Goal: Information Seeking & Learning: Learn about a topic

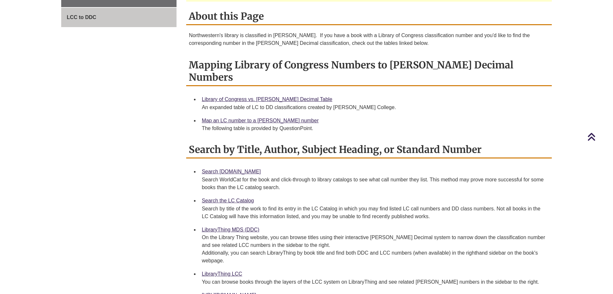
scroll to position [193, 0]
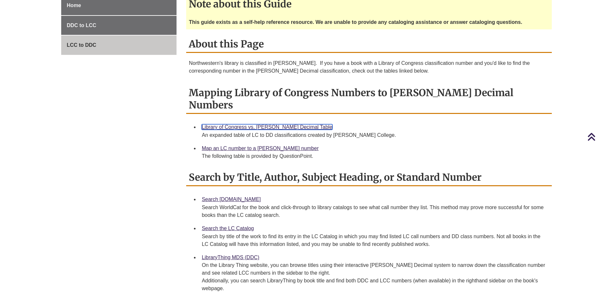
click at [239, 124] on link "Library of Congress vs. Dewey Decimal Table" at bounding box center [267, 126] width 131 height 5
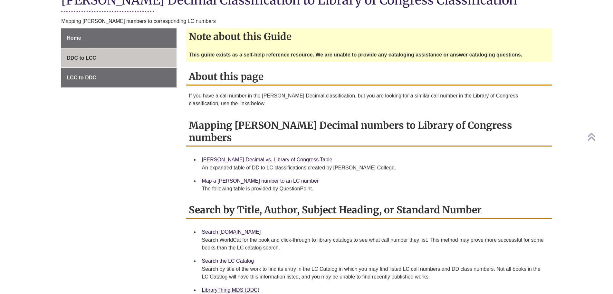
scroll to position [161, 0]
click at [228, 178] on link "Map a [PERSON_NAME] number to an LC number" at bounding box center [260, 180] width 117 height 5
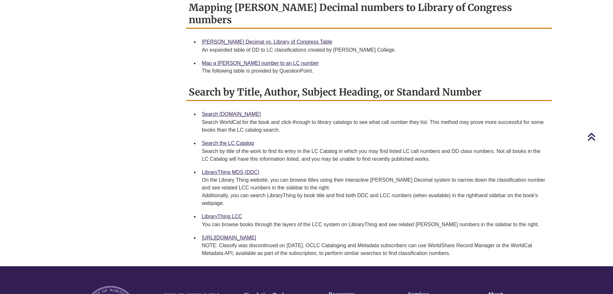
scroll to position [290, 0]
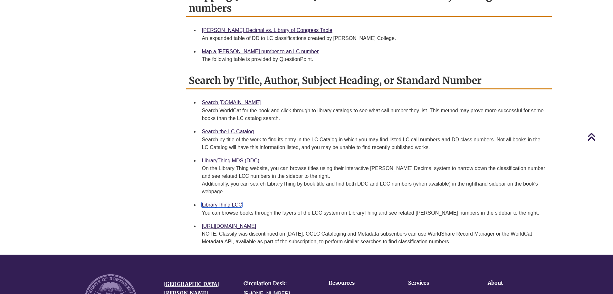
click at [221, 202] on link "LibraryThing LCC" at bounding box center [222, 204] width 40 height 5
